Goal: Transaction & Acquisition: Download file/media

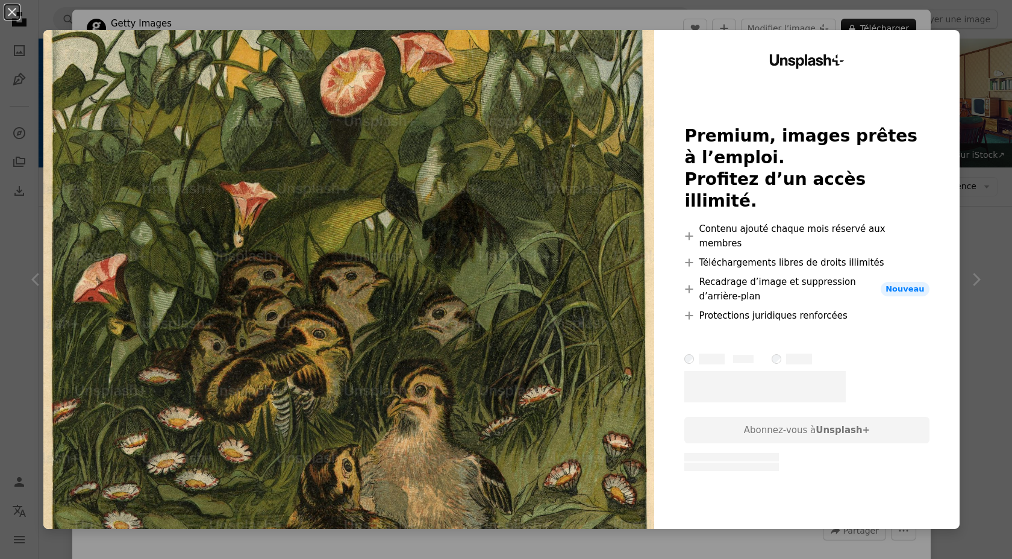
scroll to position [1031, 0]
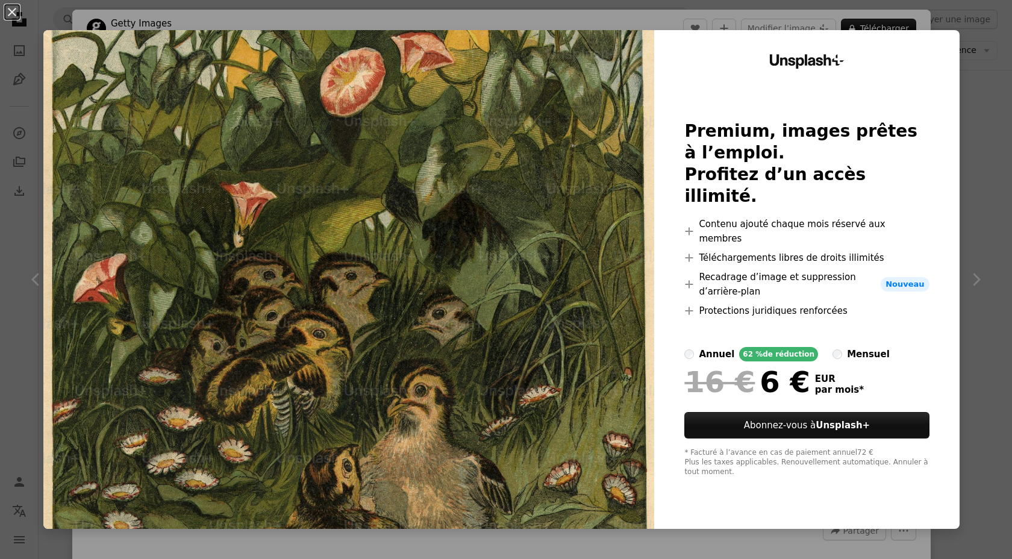
click at [1000, 237] on div "An X shape Unsplash+ Premium, images prêtes à l’emploi. Profitez d’un accès ill…" at bounding box center [506, 279] width 1012 height 559
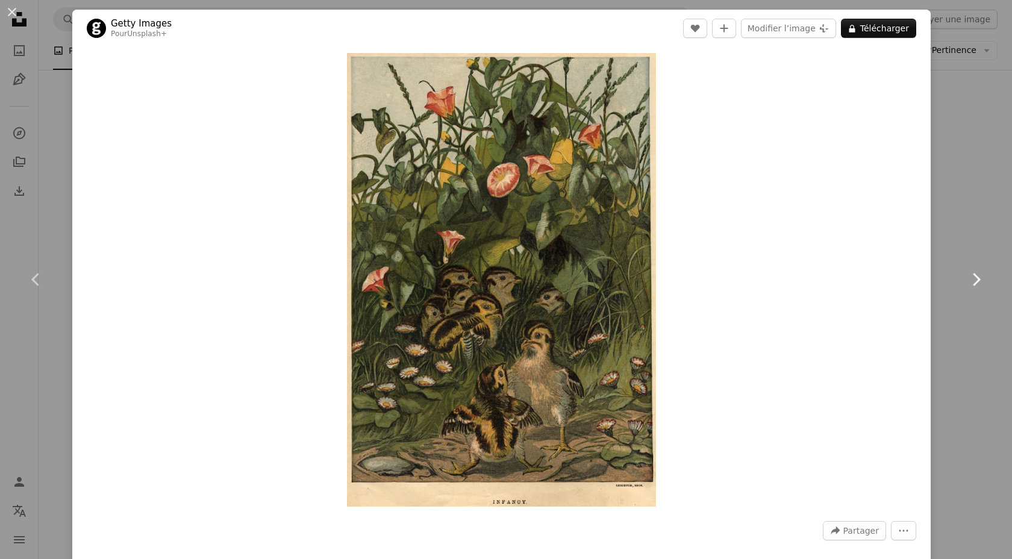
click at [981, 228] on link "Chevron right" at bounding box center [976, 280] width 72 height 116
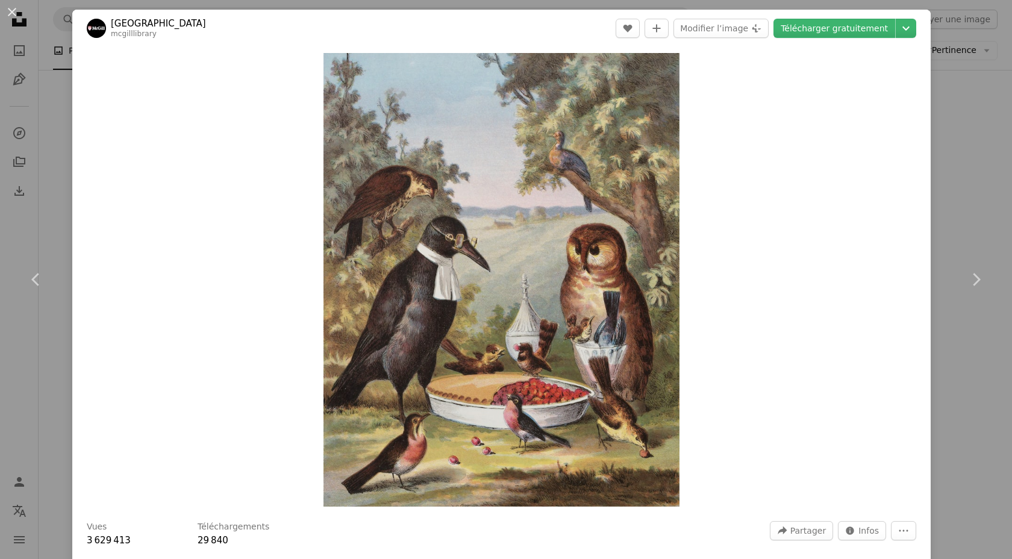
click at [977, 162] on div "An X shape Chevron left Chevron right McGill Library mcgilllibrary A heart A pl…" at bounding box center [506, 279] width 1012 height 559
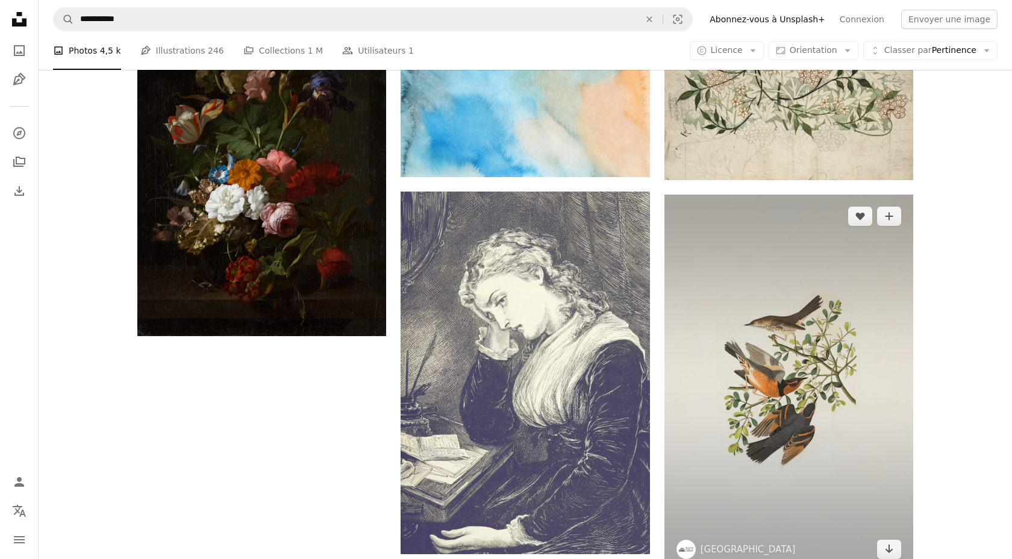
scroll to position [1914, 0]
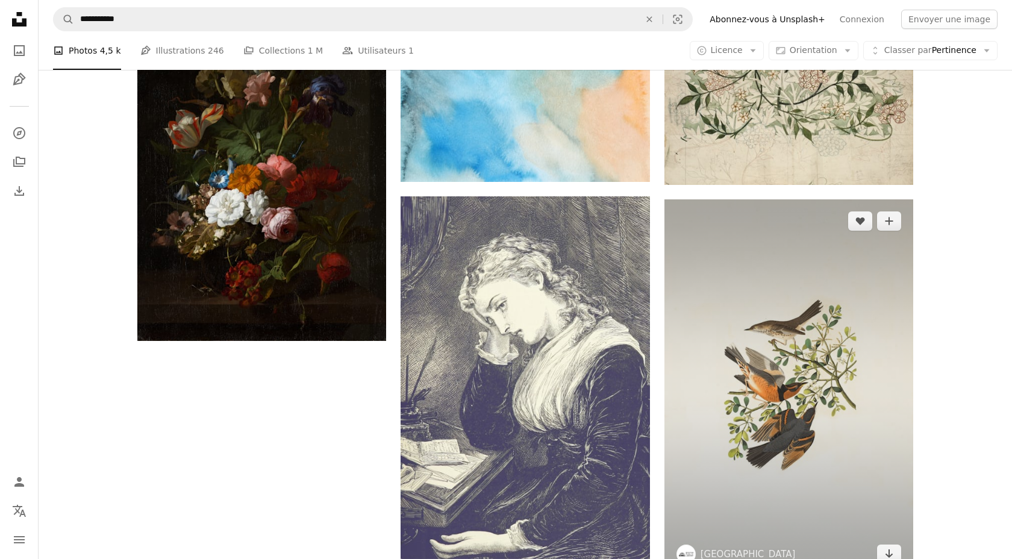
click at [806, 398] on img at bounding box center [788, 387] width 249 height 376
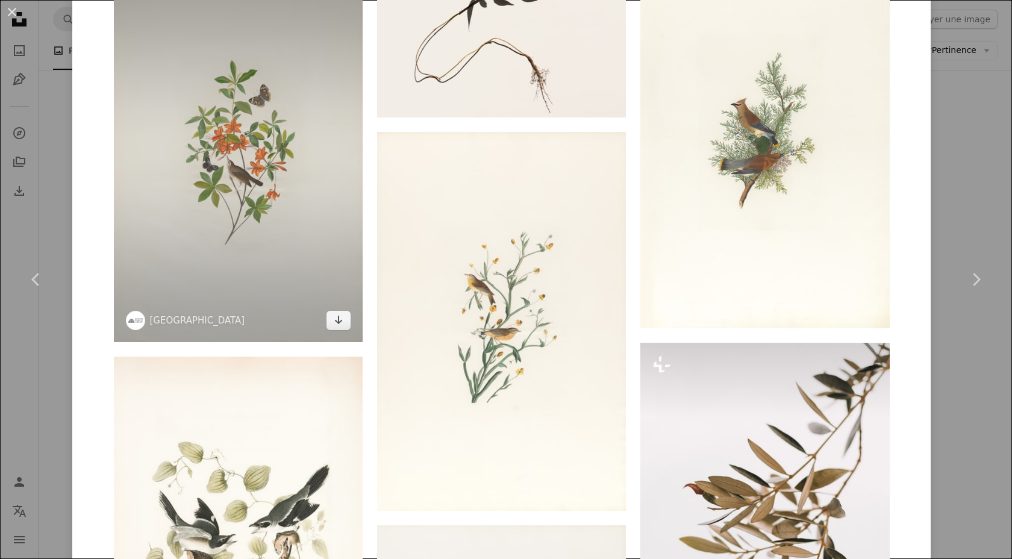
scroll to position [1385, 0]
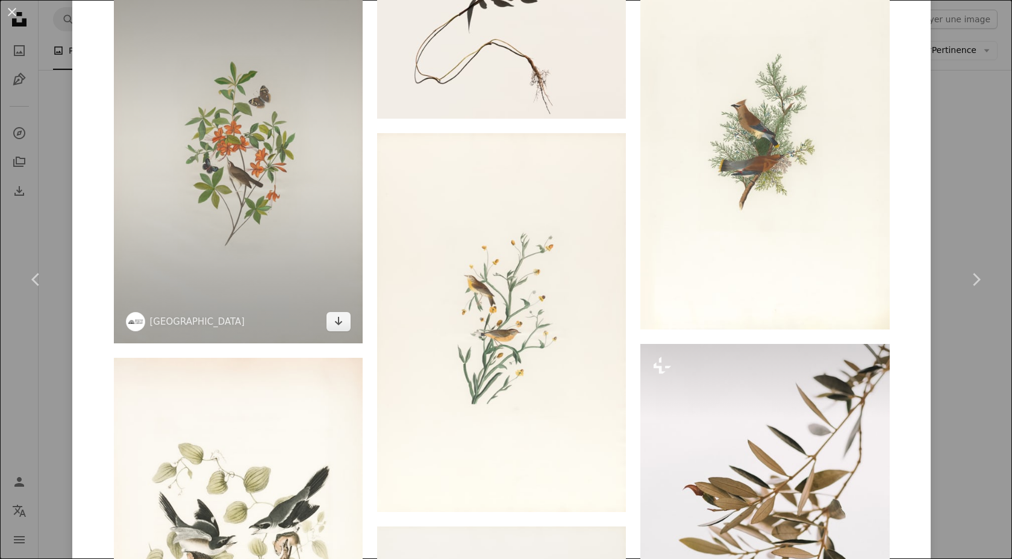
click at [266, 228] on img at bounding box center [238, 155] width 249 height 375
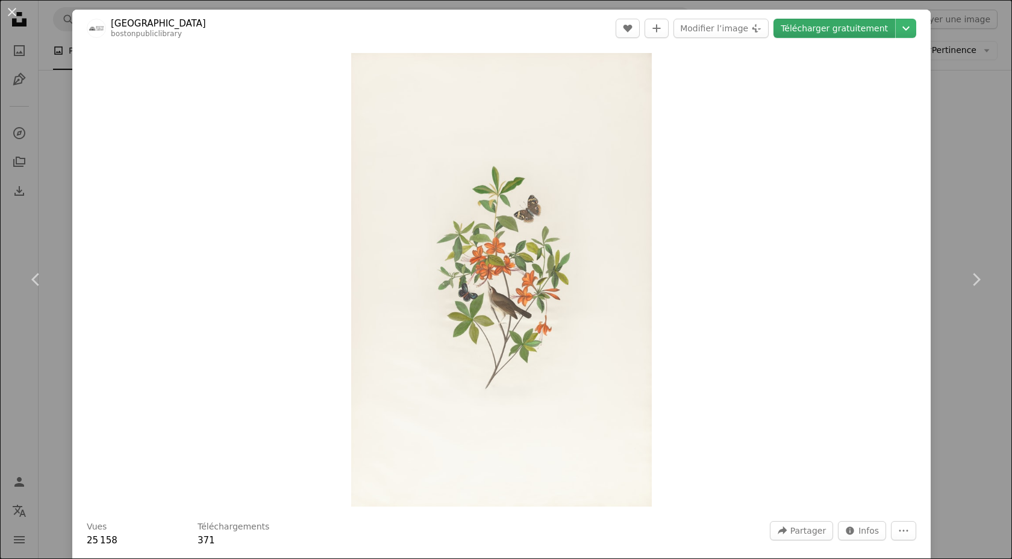
click at [845, 28] on link "Télécharger gratuitement" at bounding box center [834, 28] width 122 height 19
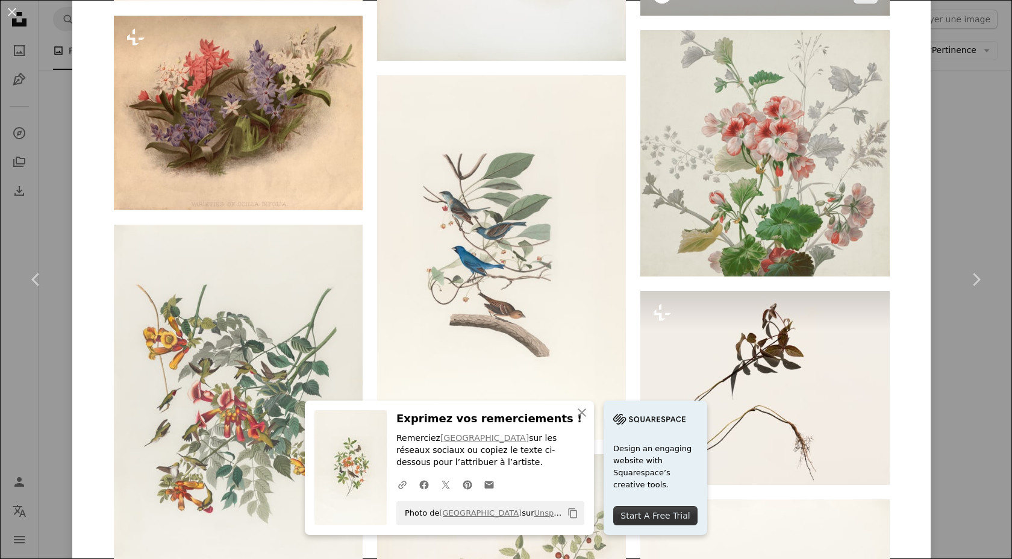
scroll to position [4847, 0]
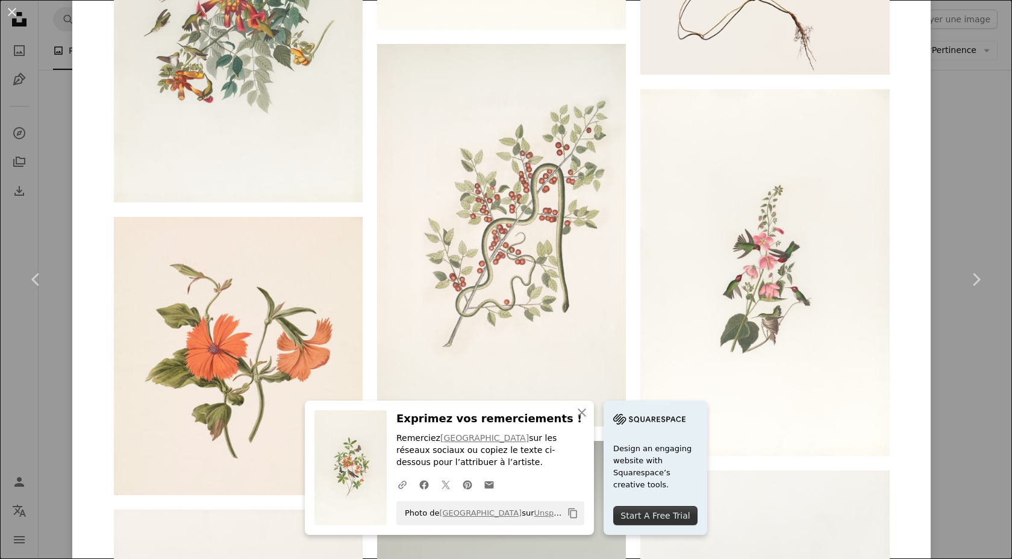
click at [982, 345] on div "An X shape Chevron left Chevron right An X shape Fermer Exprimez vos remercieme…" at bounding box center [506, 279] width 1012 height 559
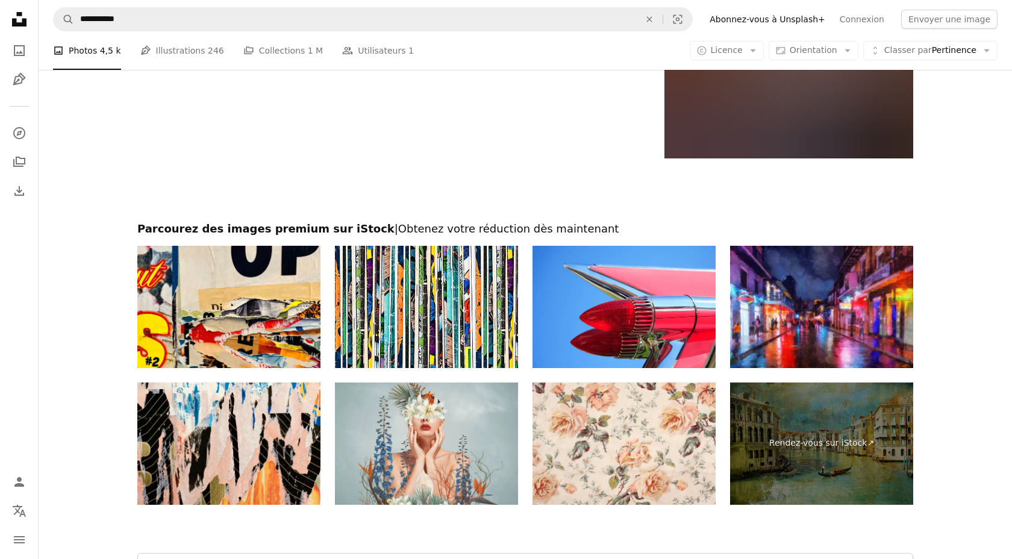
scroll to position [4688, 0]
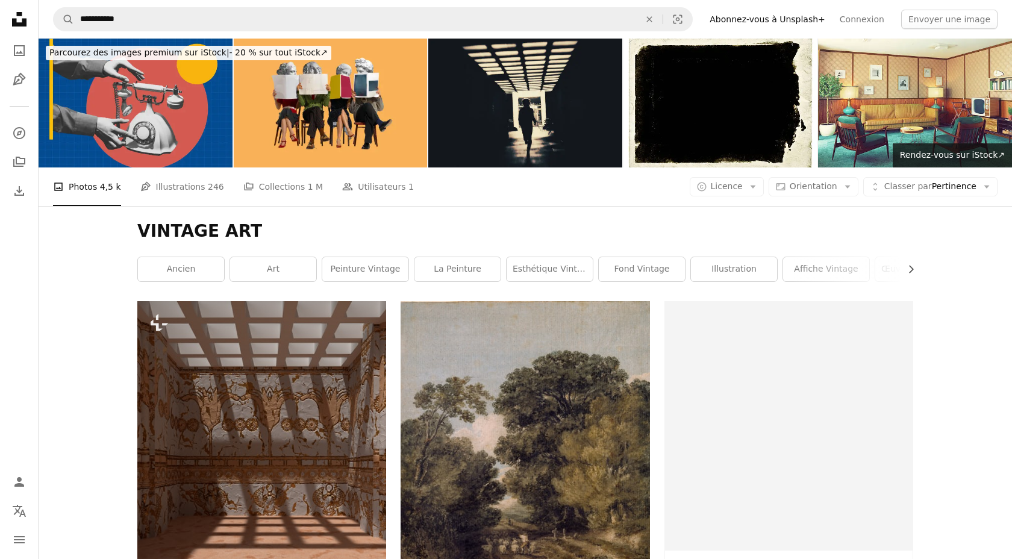
scroll to position [4688, 0]
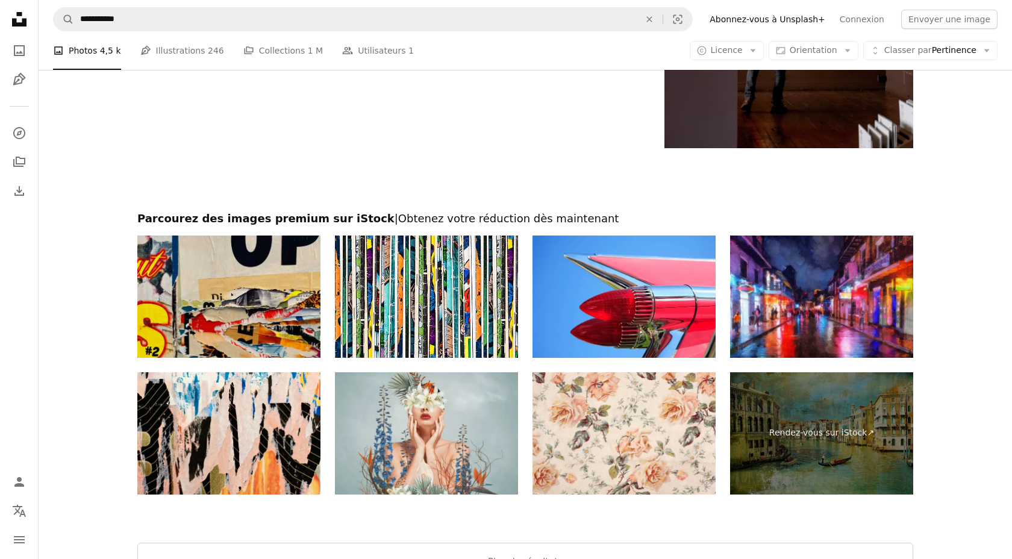
click at [274, 314] on img at bounding box center [228, 297] width 183 height 122
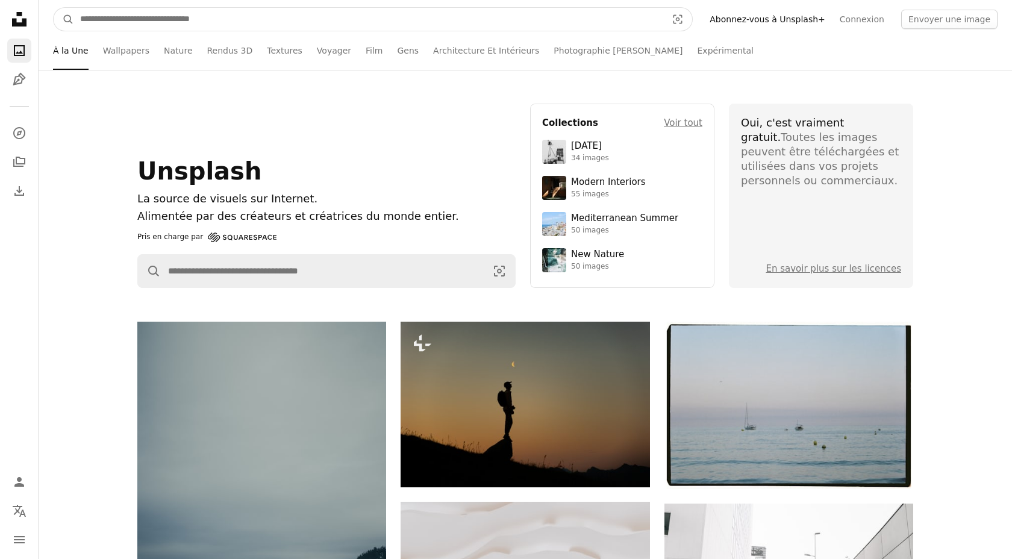
click at [171, 15] on input "Rechercher des visuels sur tout le site" at bounding box center [368, 19] width 589 height 23
type input "**********"
click at [54, 8] on button "A magnifying glass" at bounding box center [64, 19] width 20 height 23
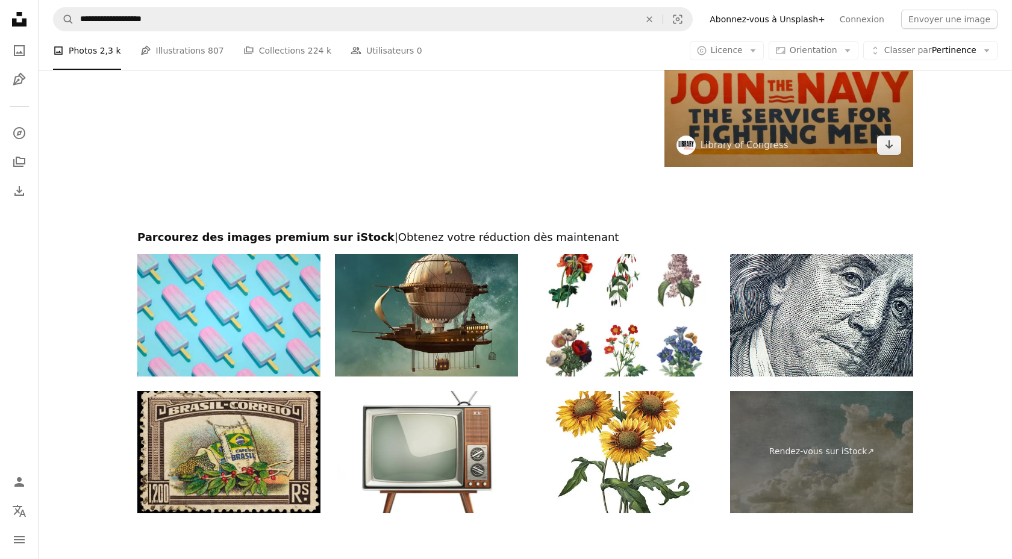
scroll to position [2708, 0]
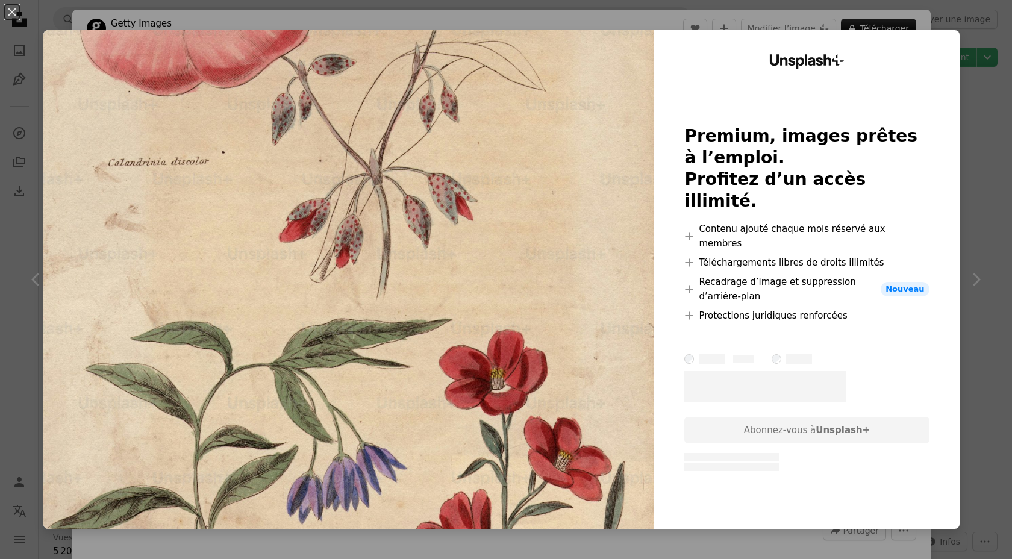
scroll to position [1620, 0]
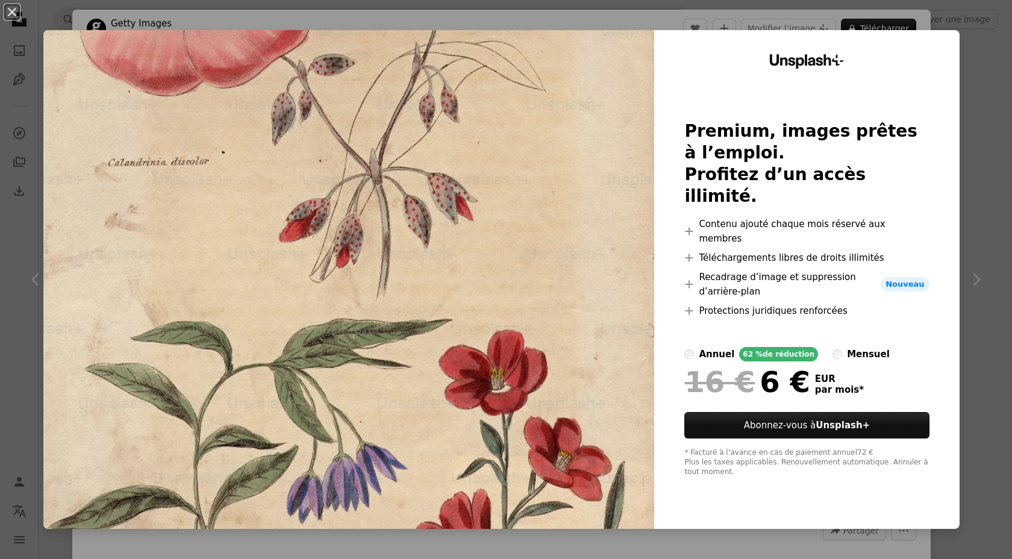
click at [802, 541] on div "An X shape Unsplash+ Premium, images prêtes à l’emploi. Profitez d’un accès ill…" at bounding box center [506, 279] width 1012 height 559
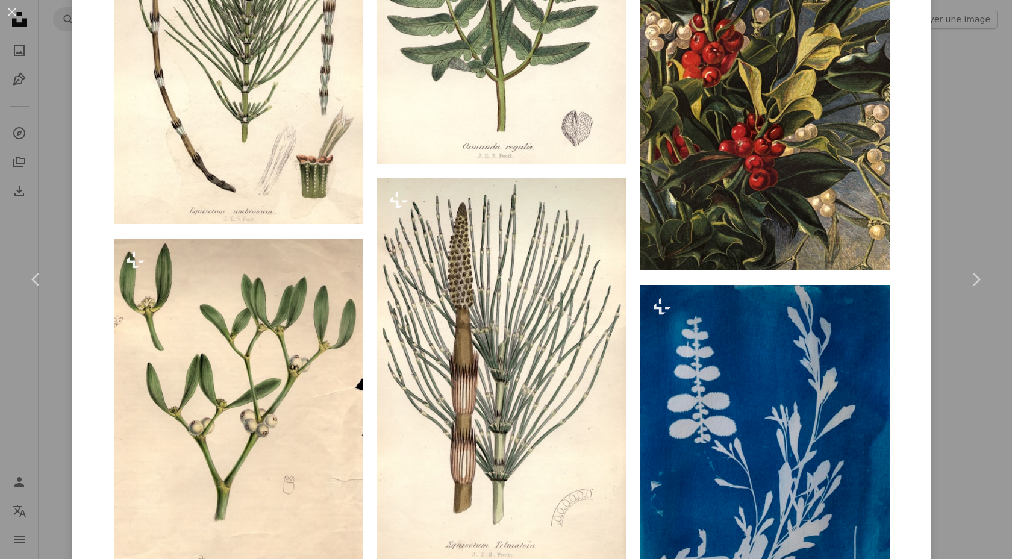
scroll to position [6641, 0]
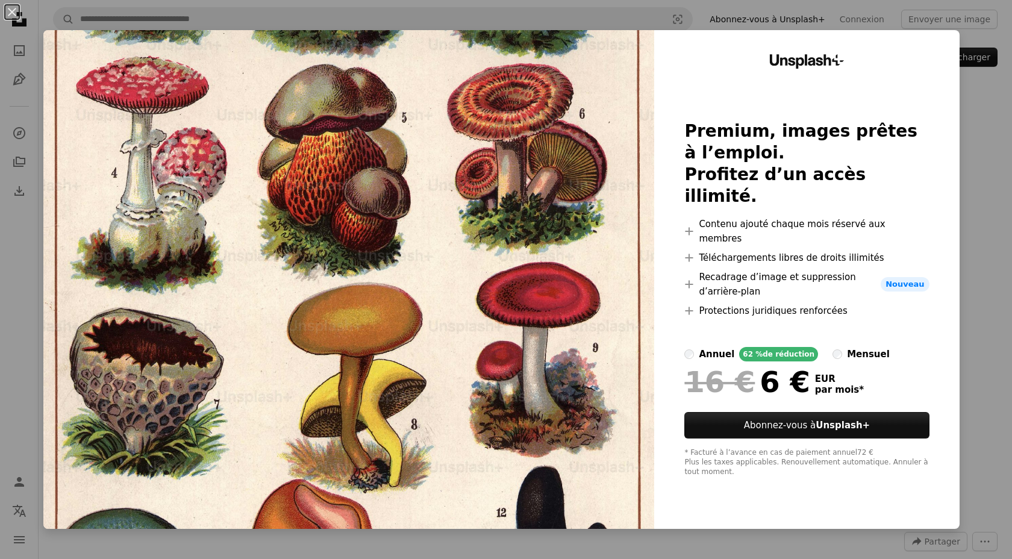
click at [979, 169] on div "An X shape Unsplash+ Premium, images prêtes à l’emploi. Profitez d’un accès ill…" at bounding box center [506, 279] width 1012 height 559
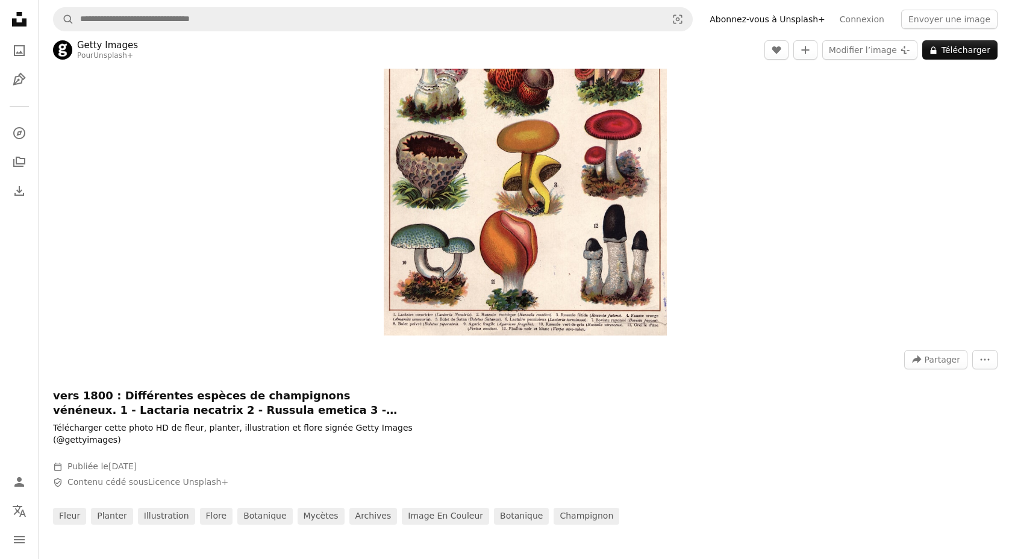
scroll to position [28, 0]
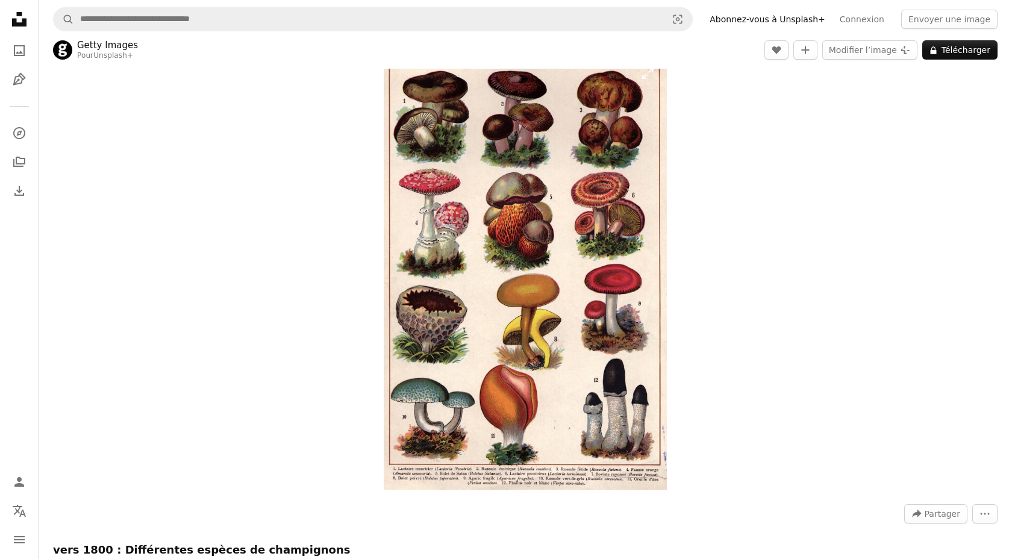
click at [647, 78] on img "Zoom sur cette image" at bounding box center [525, 271] width 283 height 435
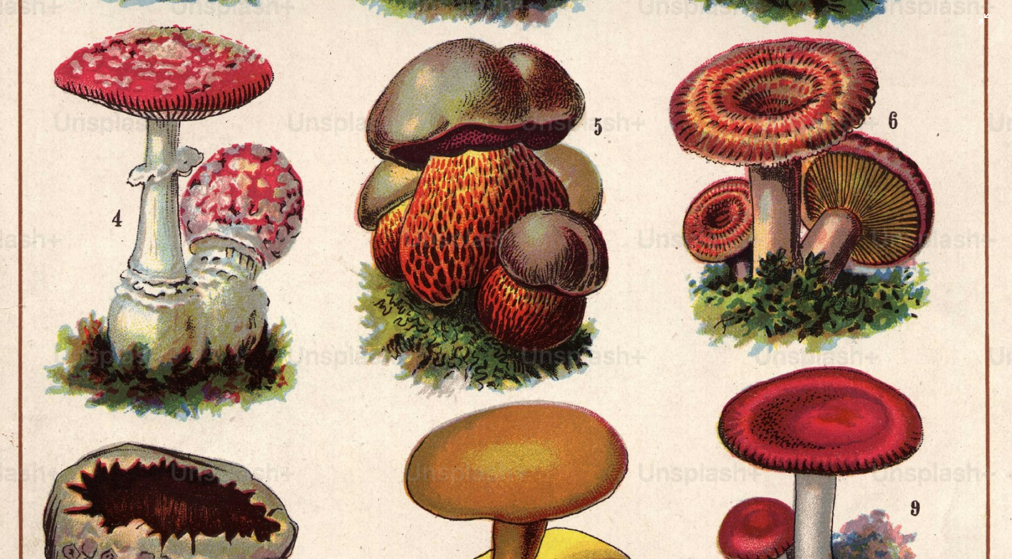
scroll to position [0, 0]
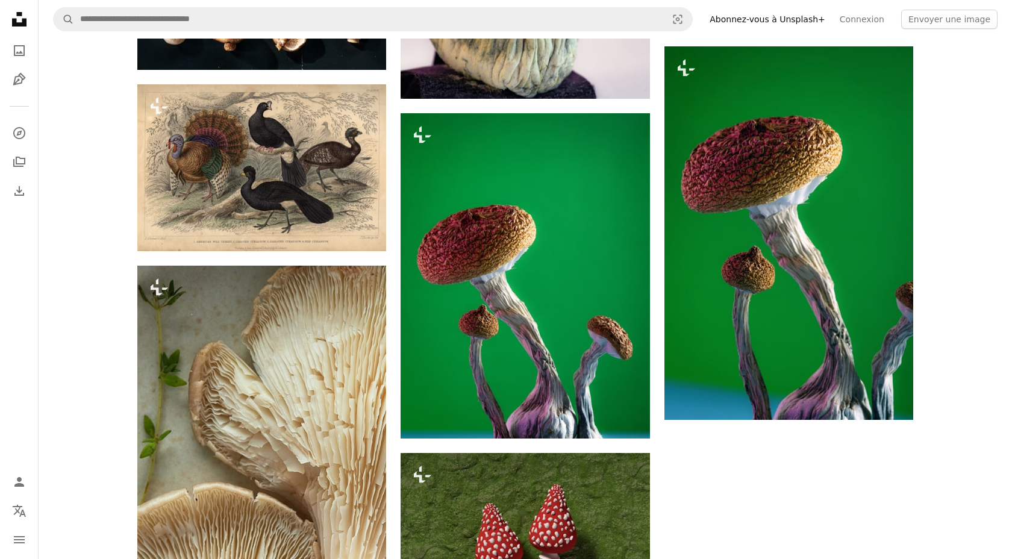
scroll to position [3605, 0]
